Goal: Information Seeking & Learning: Check status

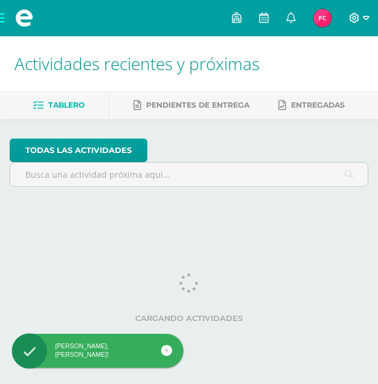
click at [353, 18] on icon at bounding box center [355, 18] width 10 height 10
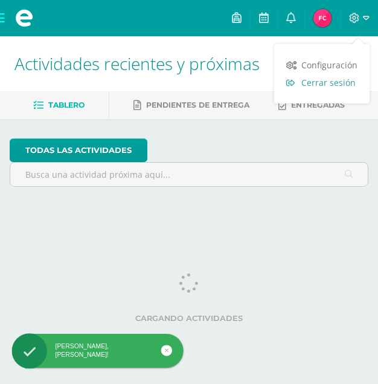
click at [312, 84] on span "Cerrar sesión" at bounding box center [329, 82] width 54 height 11
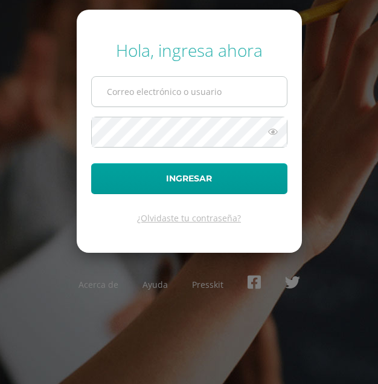
click at [129, 95] on input "text" at bounding box center [189, 92] width 195 height 30
type input "glendy.t21@maiagt.org"
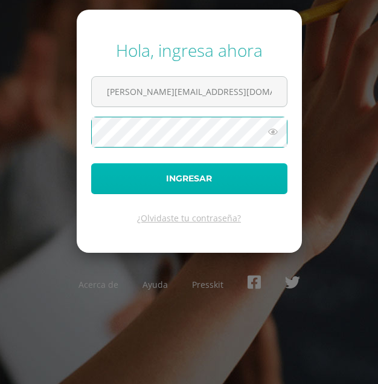
click at [182, 176] on button "Ingresar" at bounding box center [189, 178] width 196 height 31
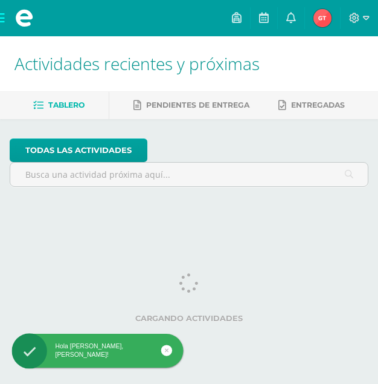
click at [315, 20] on img at bounding box center [323, 18] width 18 height 18
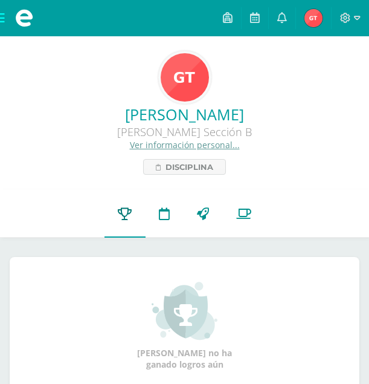
click at [120, 215] on icon at bounding box center [125, 213] width 14 height 13
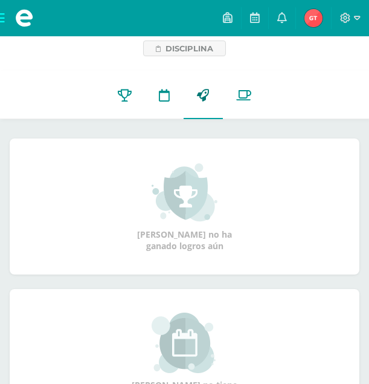
scroll to position [119, 0]
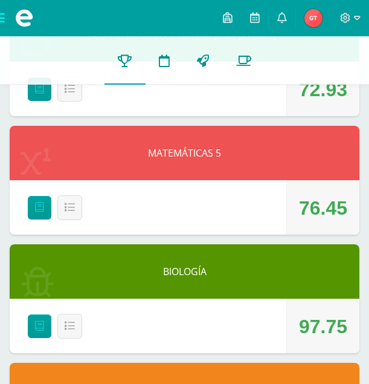
scroll to position [736, 0]
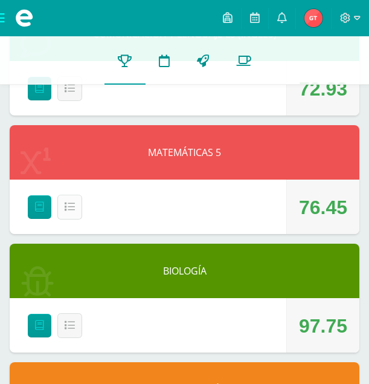
click at [78, 205] on button "Detalle" at bounding box center [69, 207] width 25 height 25
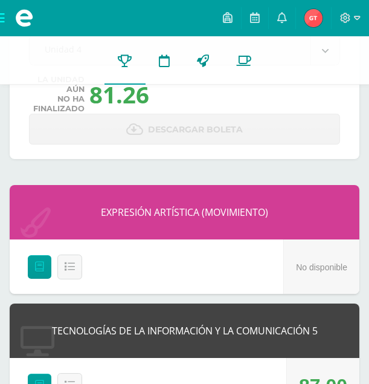
scroll to position [0, 0]
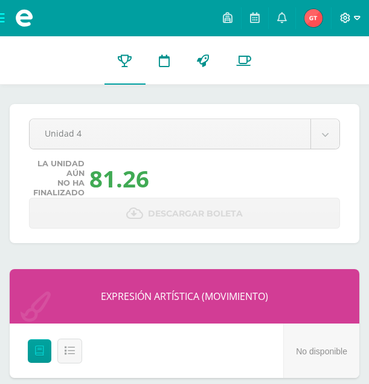
click at [346, 18] on icon at bounding box center [345, 18] width 11 height 11
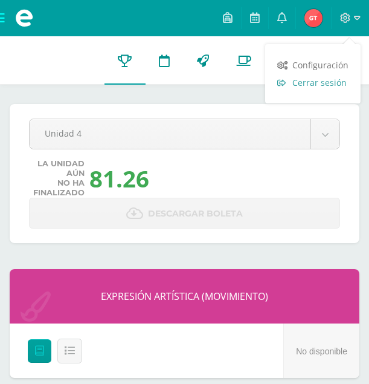
click at [308, 85] on span "Cerrar sesión" at bounding box center [319, 82] width 54 height 11
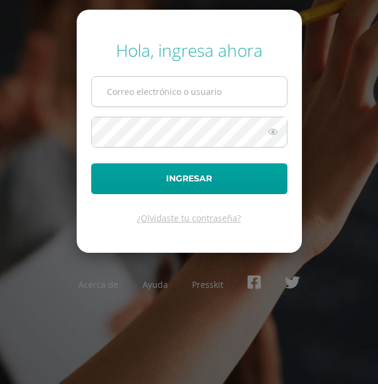
click at [190, 92] on input "text" at bounding box center [189, 92] width 195 height 30
type input "[EMAIL_ADDRESS][DOMAIN_NAME]"
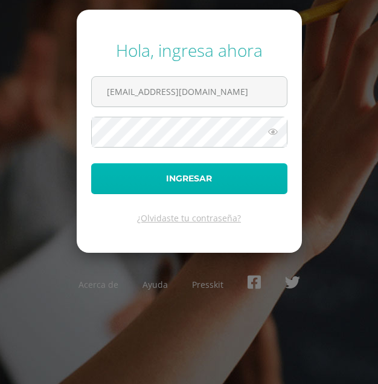
click at [186, 172] on button "Ingresar" at bounding box center [189, 178] width 196 height 31
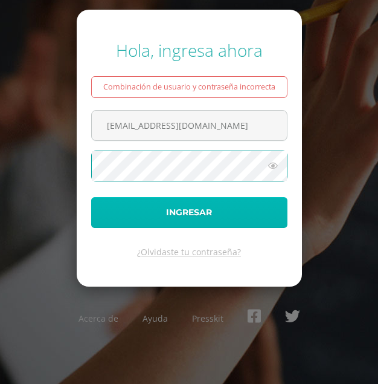
click at [164, 215] on button "Ingresar" at bounding box center [189, 212] width 196 height 31
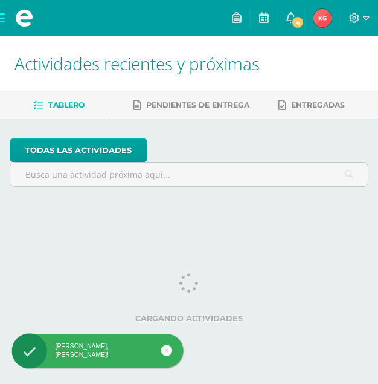
click at [321, 21] on img at bounding box center [323, 18] width 18 height 18
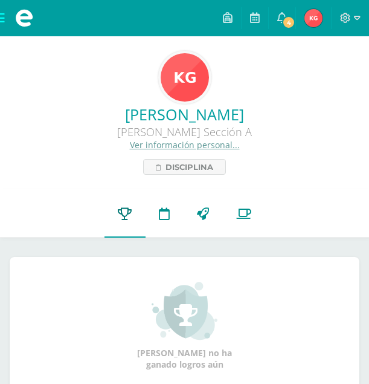
click at [127, 210] on icon at bounding box center [125, 213] width 14 height 13
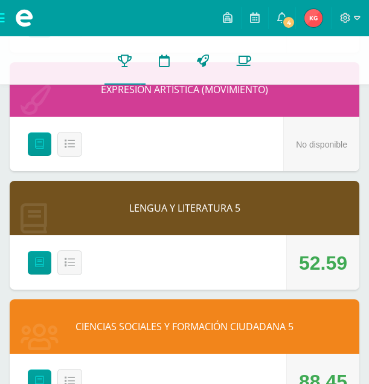
scroll to position [961, 0]
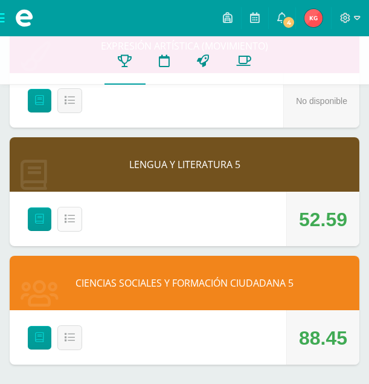
click at [69, 218] on icon at bounding box center [70, 219] width 10 height 10
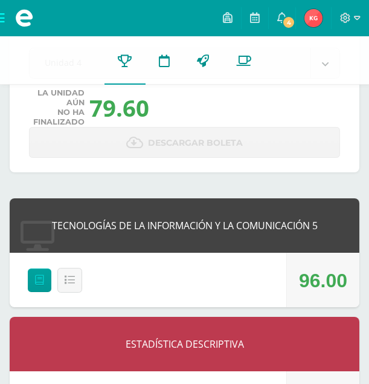
scroll to position [0, 0]
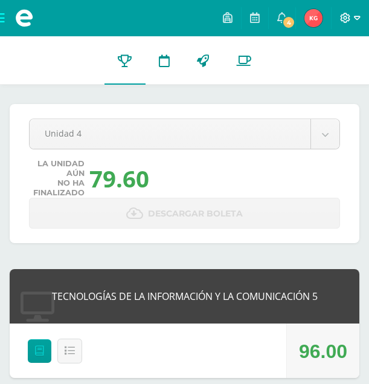
click at [350, 15] on icon at bounding box center [345, 18] width 11 height 11
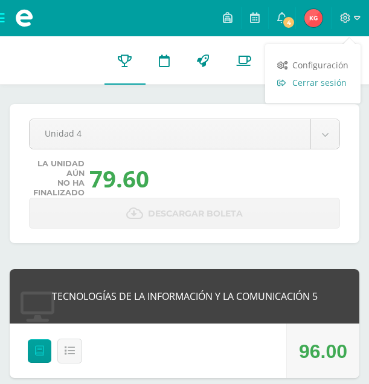
click at [298, 86] on span "Cerrar sesión" at bounding box center [319, 82] width 54 height 11
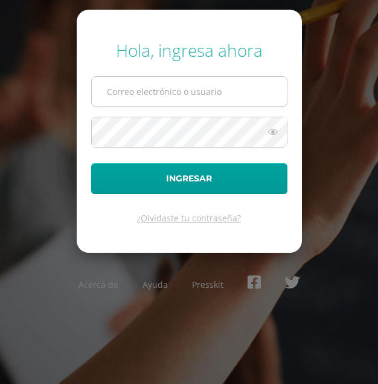
click at [210, 95] on input "text" at bounding box center [189, 92] width 195 height 30
type input "otilia.r21@maiagt.org"
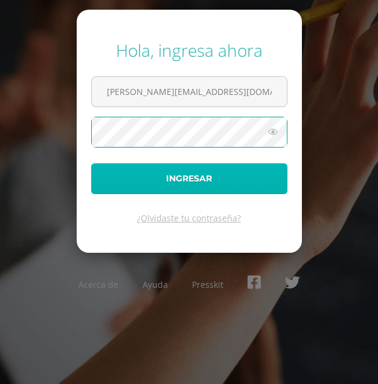
click at [137, 173] on button "Ingresar" at bounding box center [189, 178] width 196 height 31
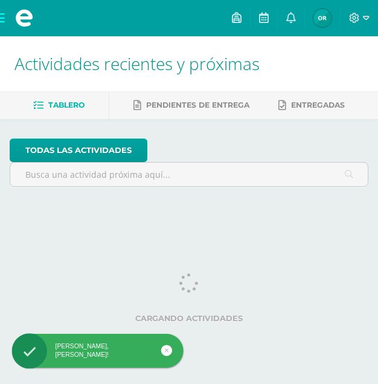
click at [326, 20] on img at bounding box center [323, 18] width 18 height 18
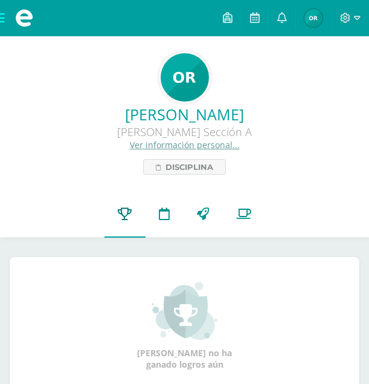
click at [121, 209] on icon at bounding box center [125, 213] width 14 height 13
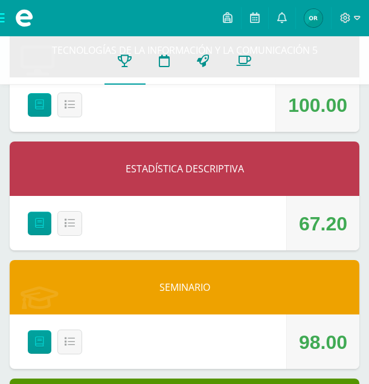
scroll to position [247, 0]
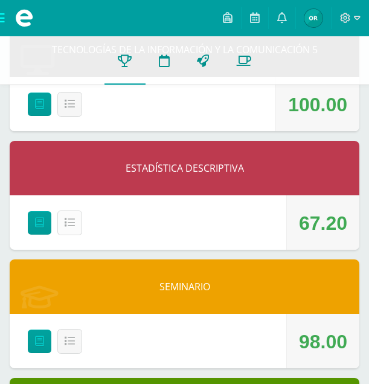
click at [69, 221] on icon at bounding box center [70, 223] width 10 height 10
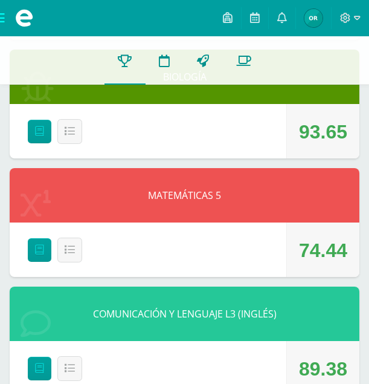
scroll to position [1002, 0]
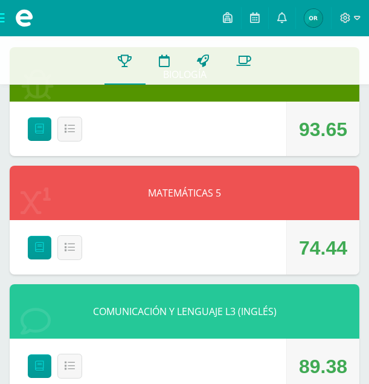
click at [53, 245] on div "Detalle" at bounding box center [52, 247] width 85 height 54
click at [77, 247] on button "Detalle" at bounding box center [69, 247] width 25 height 25
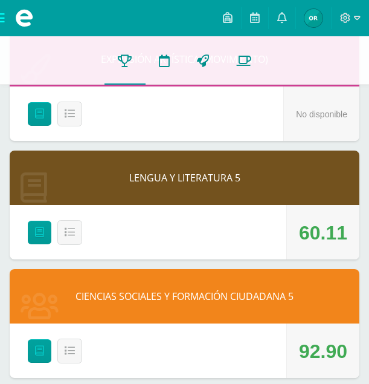
scroll to position [1810, 0]
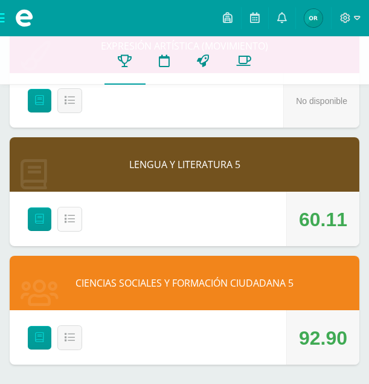
click at [74, 218] on icon at bounding box center [70, 219] width 10 height 10
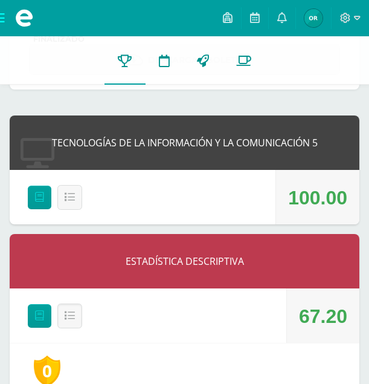
scroll to position [167, 0]
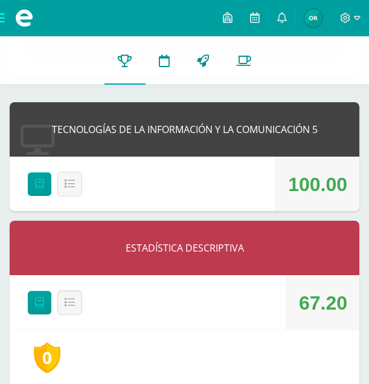
click at [339, 16] on div at bounding box center [350, 18] width 37 height 36
click at [344, 15] on icon at bounding box center [345, 18] width 11 height 11
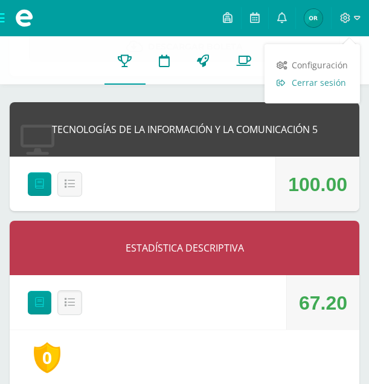
click at [294, 86] on span "Cerrar sesión" at bounding box center [319, 82] width 54 height 11
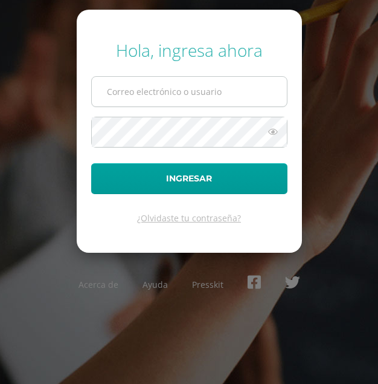
click at [229, 94] on input "text" at bounding box center [189, 92] width 195 height 30
type input "[PERSON_NAME][EMAIL_ADDRESS][DOMAIN_NAME]"
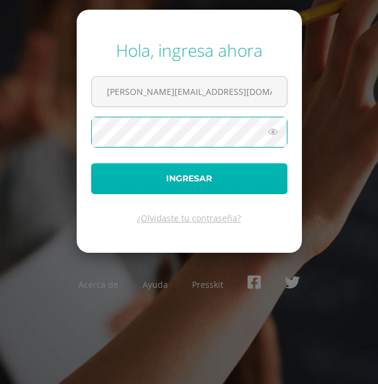
click at [155, 183] on button "Ingresar" at bounding box center [189, 178] width 196 height 31
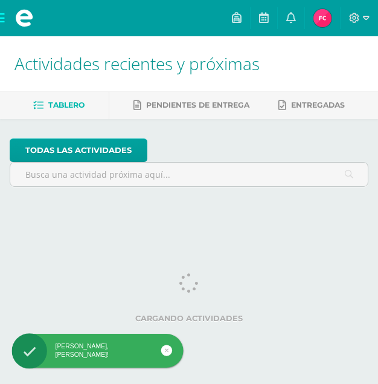
click at [323, 17] on img at bounding box center [323, 18] width 18 height 18
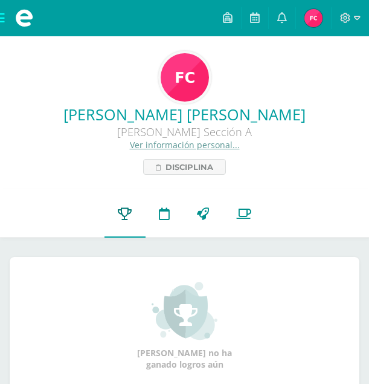
click at [123, 215] on icon at bounding box center [125, 213] width 14 height 13
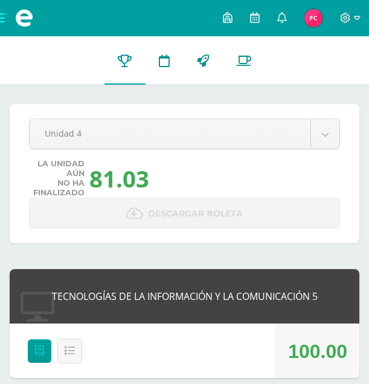
click at [2, 16] on span at bounding box center [24, 18] width 48 height 36
